Goal: Navigation & Orientation: Find specific page/section

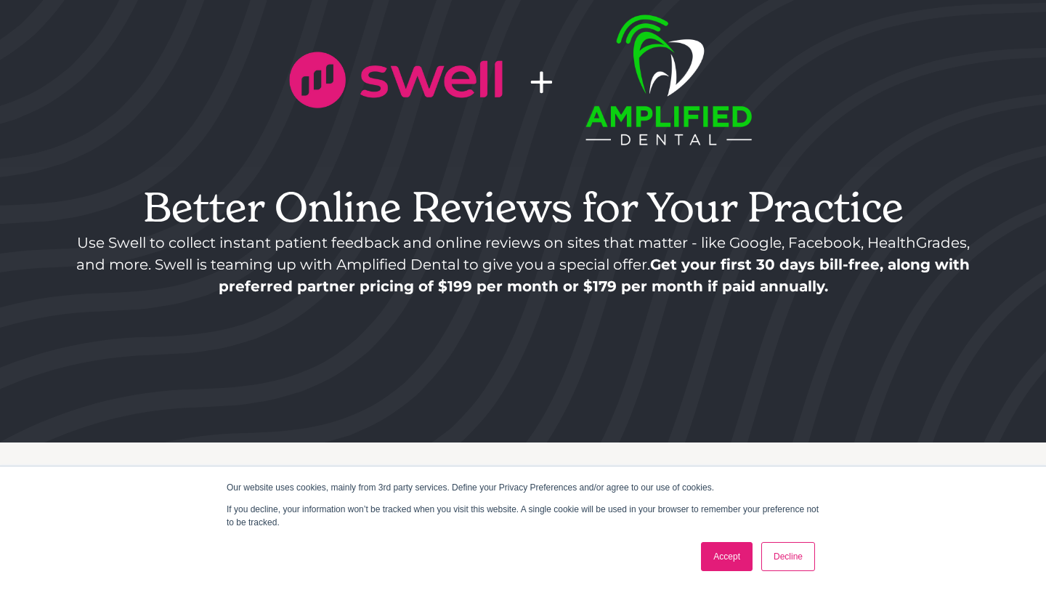
scroll to position [204, 0]
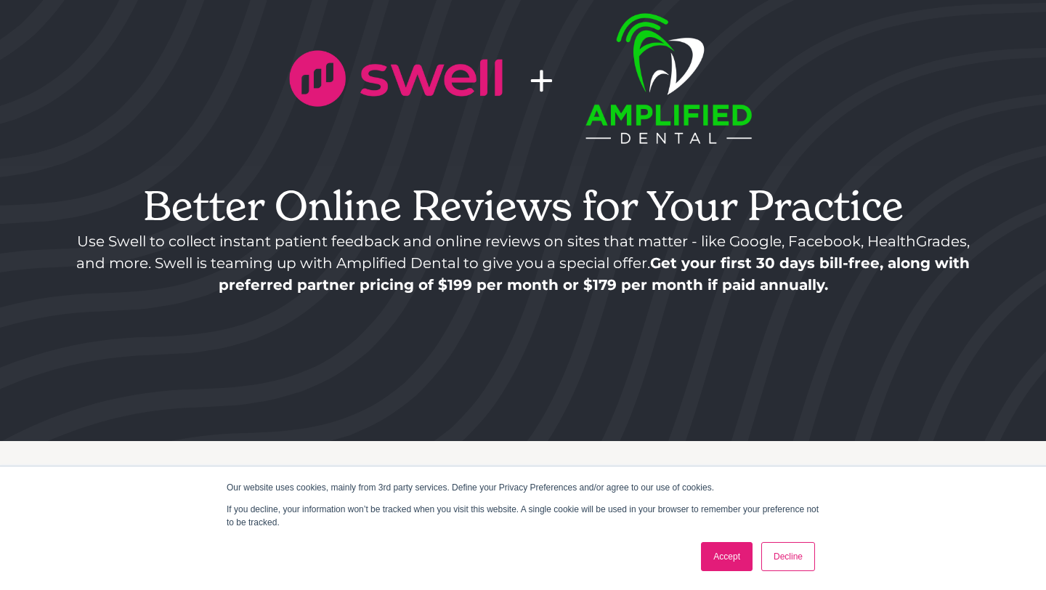
click at [790, 554] on link "Decline" at bounding box center [788, 556] width 54 height 29
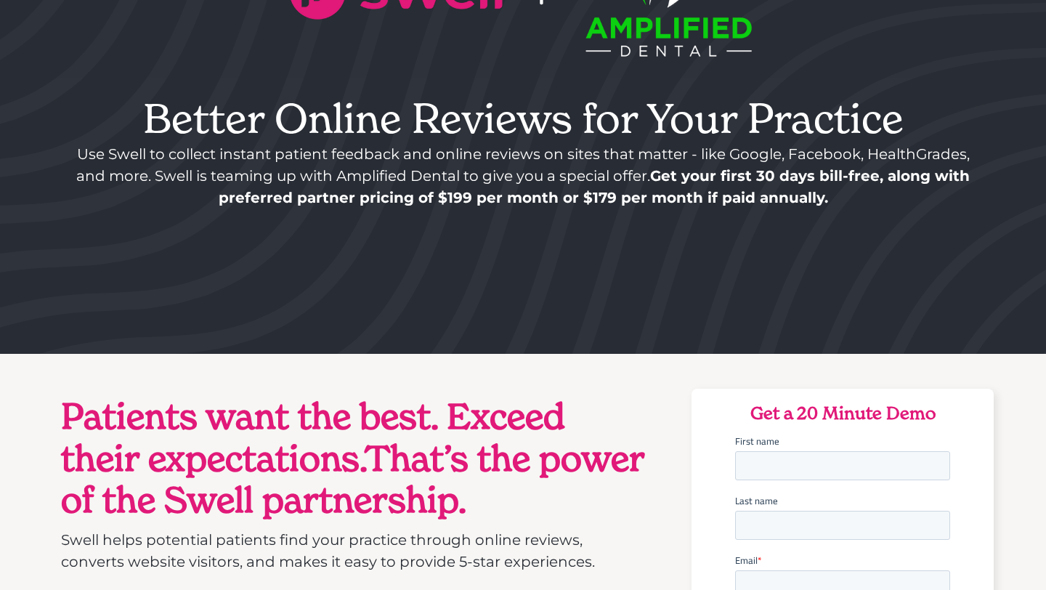
scroll to position [0, 0]
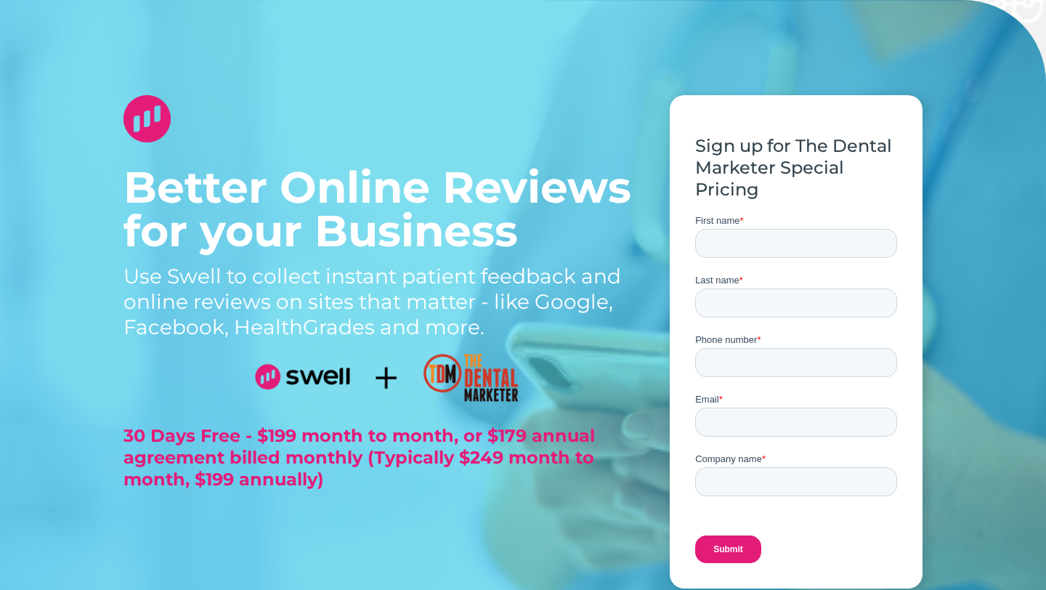
click at [155, 114] on img at bounding box center [146, 118] width 47 height 47
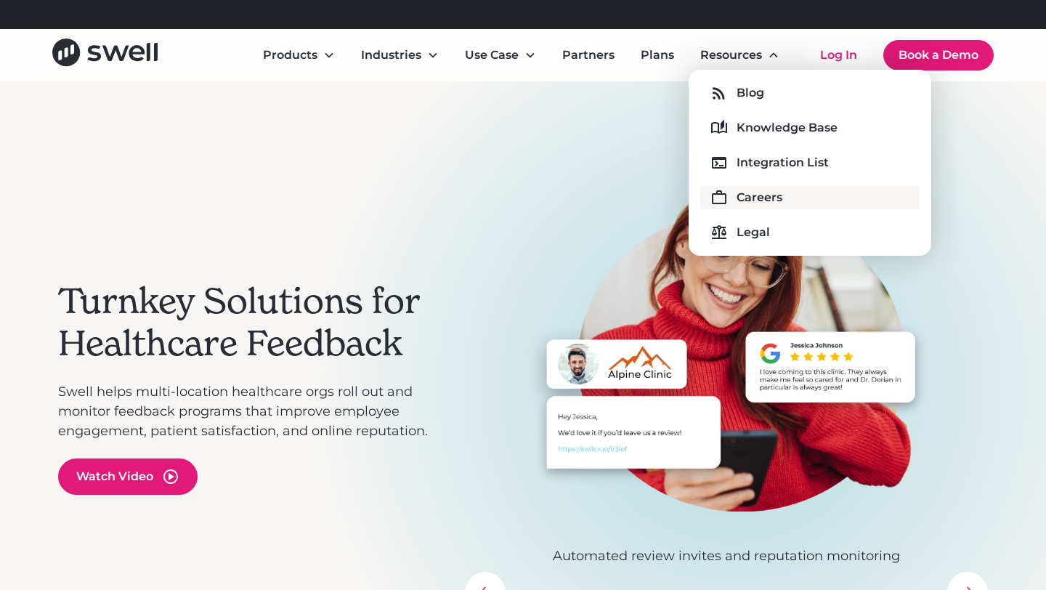
click at [761, 201] on div "Careers" at bounding box center [760, 197] width 46 height 17
click at [753, 159] on div "Integration List" at bounding box center [783, 162] width 92 height 17
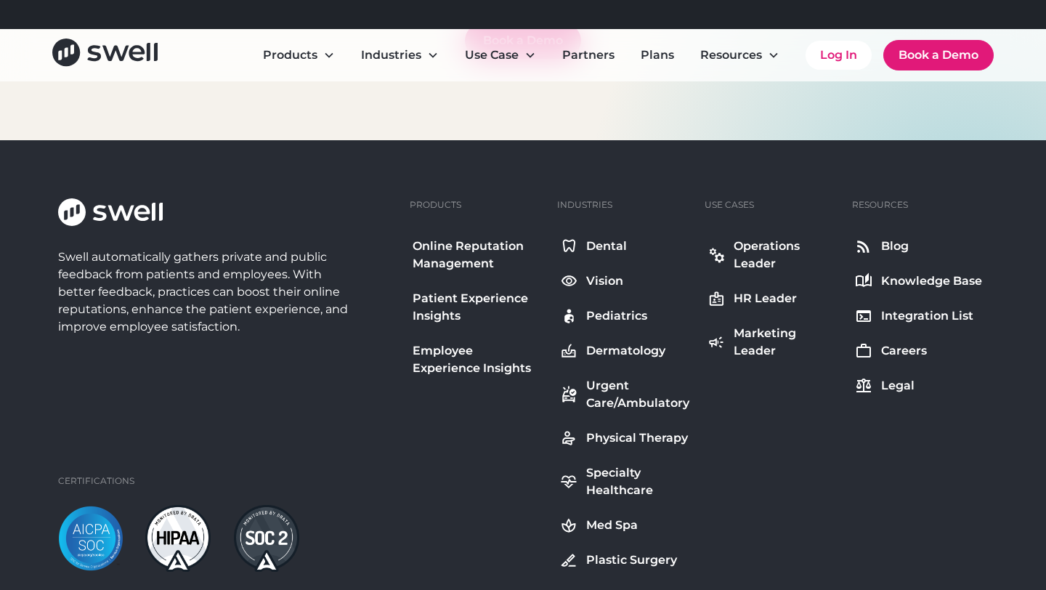
scroll to position [1861, 0]
